Goal: Navigation & Orientation: Find specific page/section

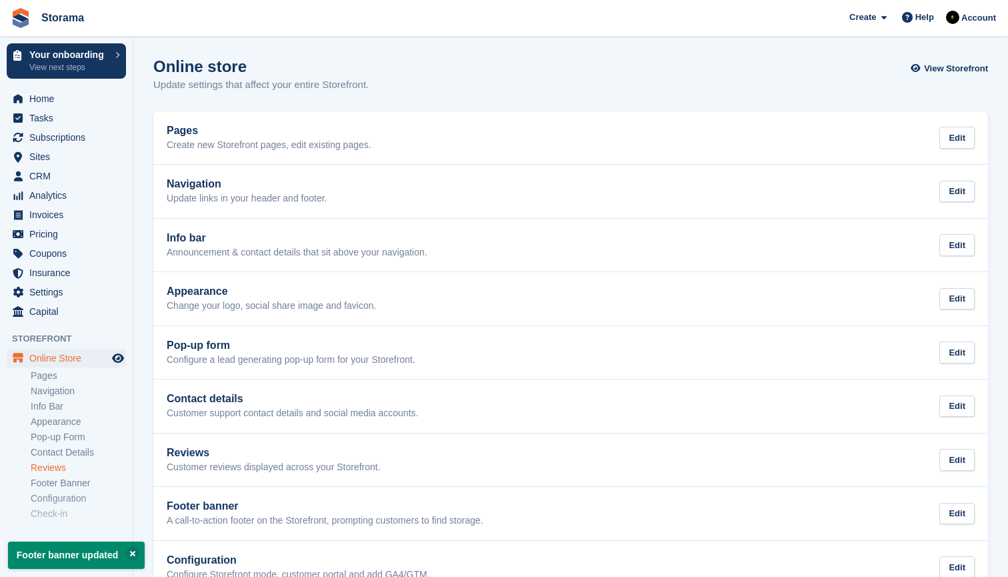
click at [66, 465] on link "Reviews" at bounding box center [78, 467] width 95 height 13
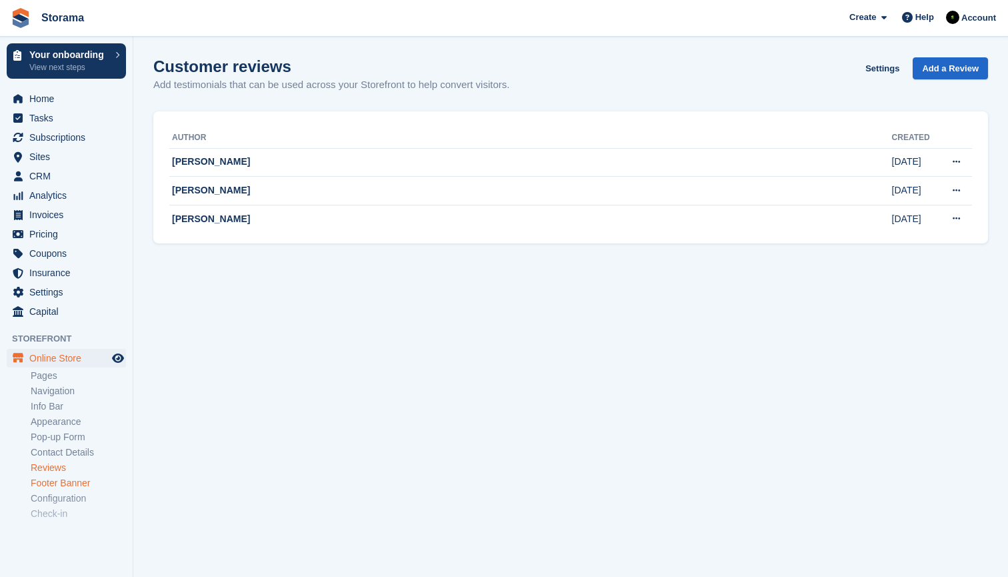
click at [59, 478] on link "Footer Banner" at bounding box center [78, 483] width 95 height 13
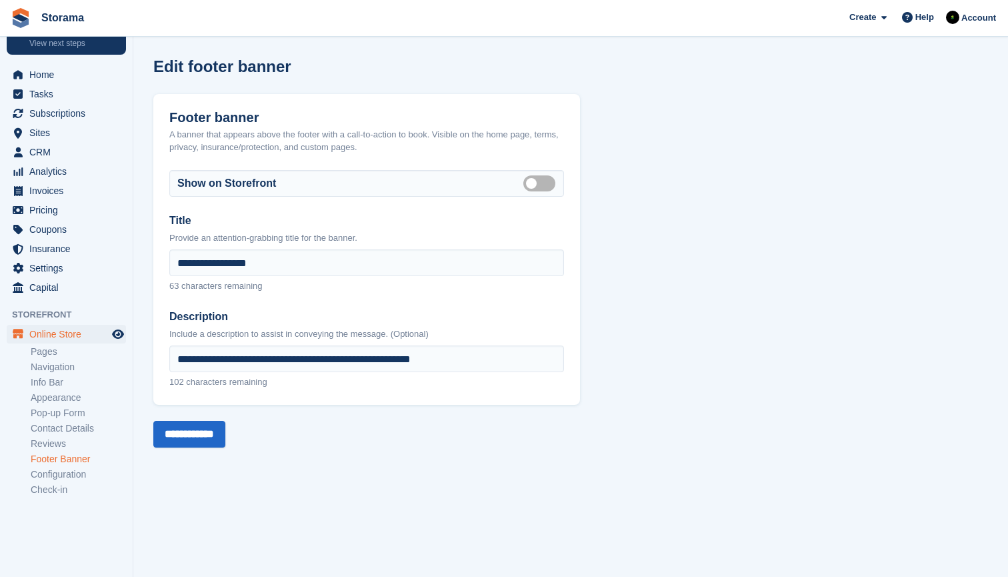
scroll to position [23, 0]
click at [59, 471] on link "Configuration" at bounding box center [78, 475] width 95 height 13
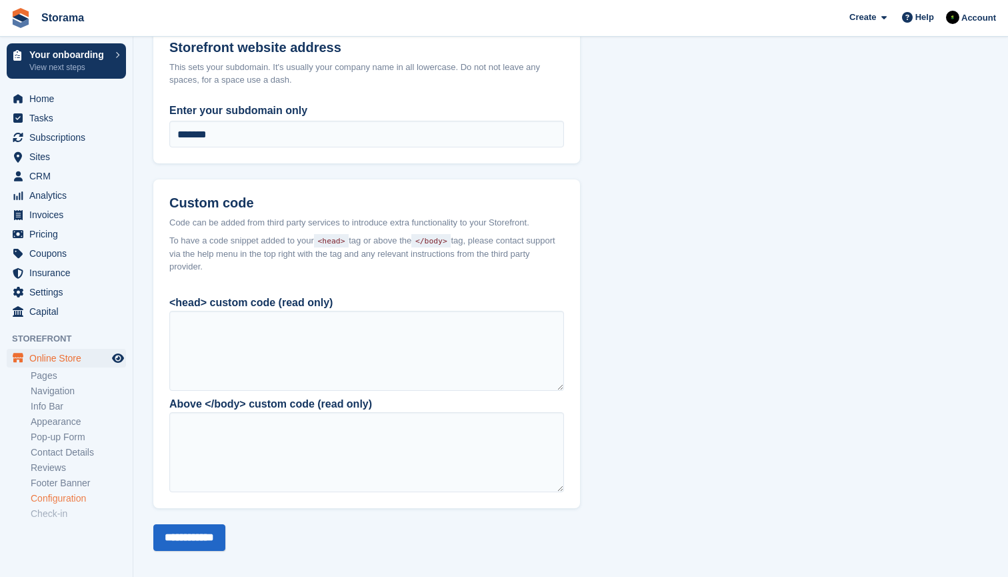
scroll to position [1005, 0]
click at [57, 512] on link "Check-in" at bounding box center [78, 513] width 95 height 13
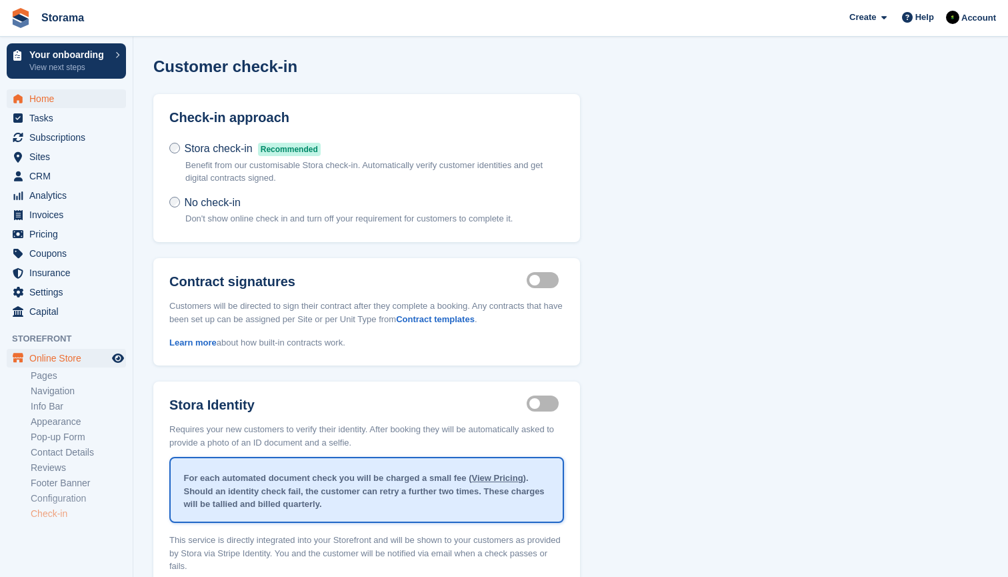
click at [49, 103] on span "Home" at bounding box center [69, 98] width 80 height 19
